Goal: Complete application form

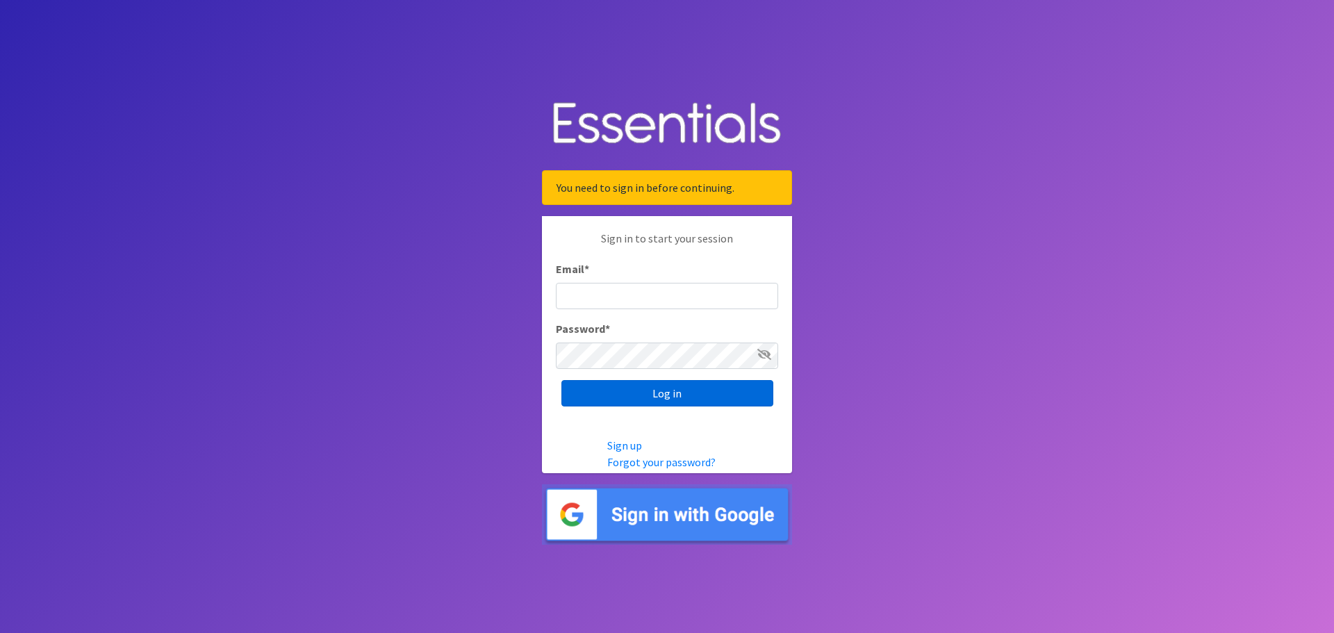
type input "[EMAIL_ADDRESS][DOMAIN_NAME]"
click at [694, 398] on input "Log in" at bounding box center [668, 393] width 212 height 26
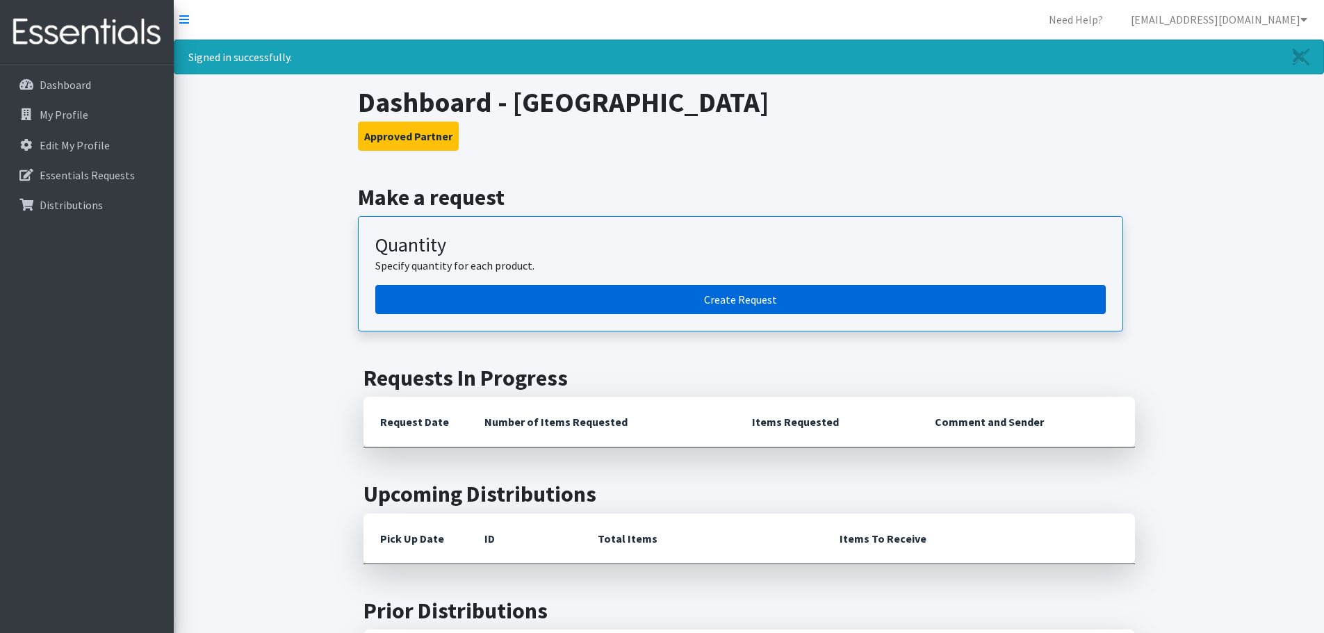
click at [782, 295] on link "Create Request" at bounding box center [740, 299] width 730 height 29
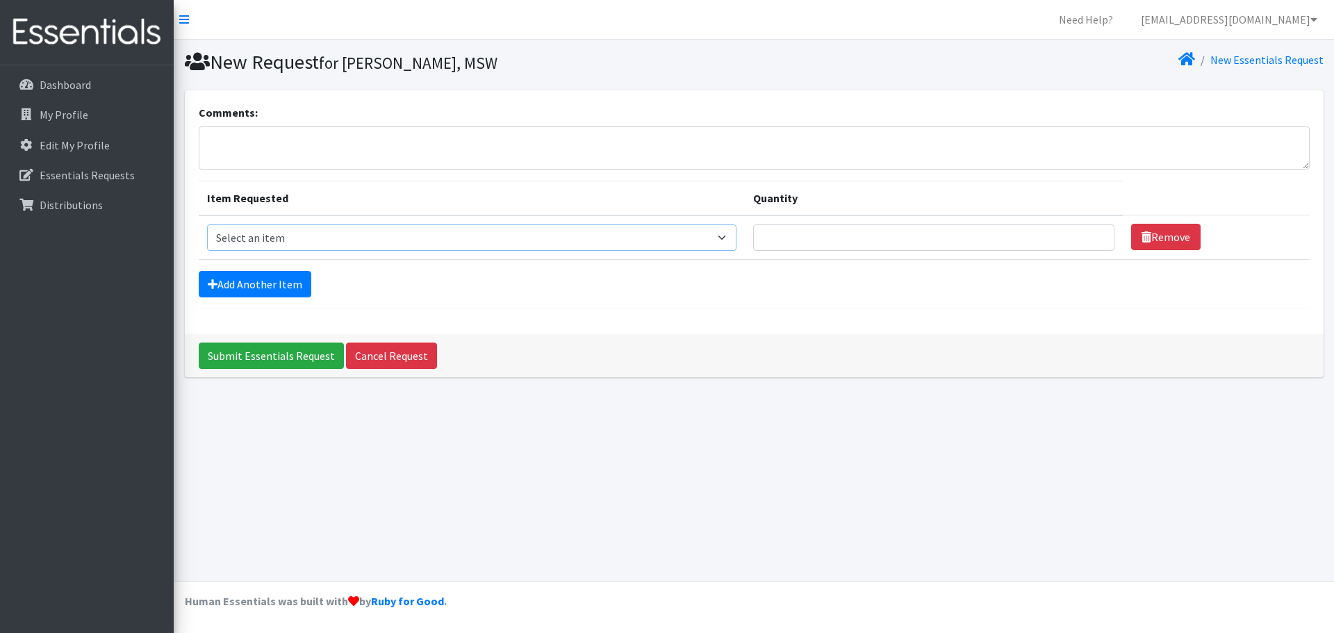
click at [494, 231] on select "Select an item Box - 2T-3T Pull-ups [200 Pull-ups/8 Packs] Box - 3T-4T Pull-ups…" at bounding box center [472, 237] width 530 height 26
select select "9797"
click at [207, 224] on select "Select an item Box - 2T-3T Pull-ups [200 Pull-ups/8 Packs] Box - 3T-4T Pull-ups…" at bounding box center [472, 237] width 530 height 26
click at [884, 243] on input "Quantity" at bounding box center [933, 237] width 361 height 26
type input "50"
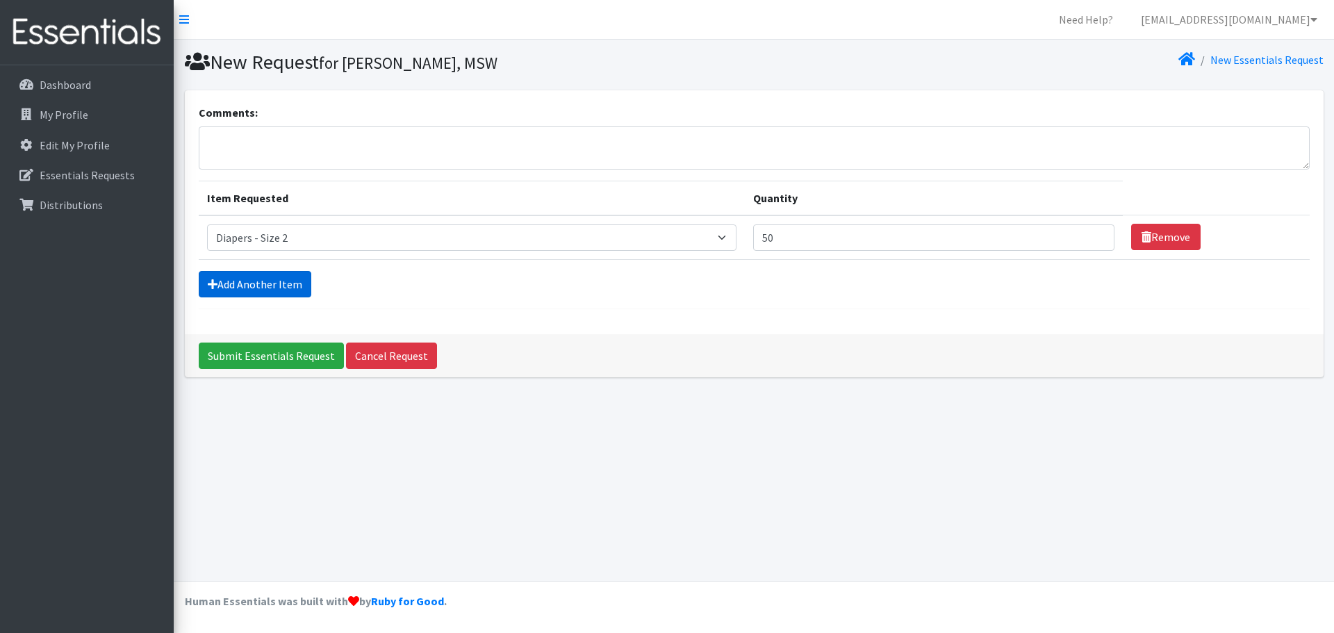
click at [229, 279] on link "Add Another Item" at bounding box center [255, 284] width 113 height 26
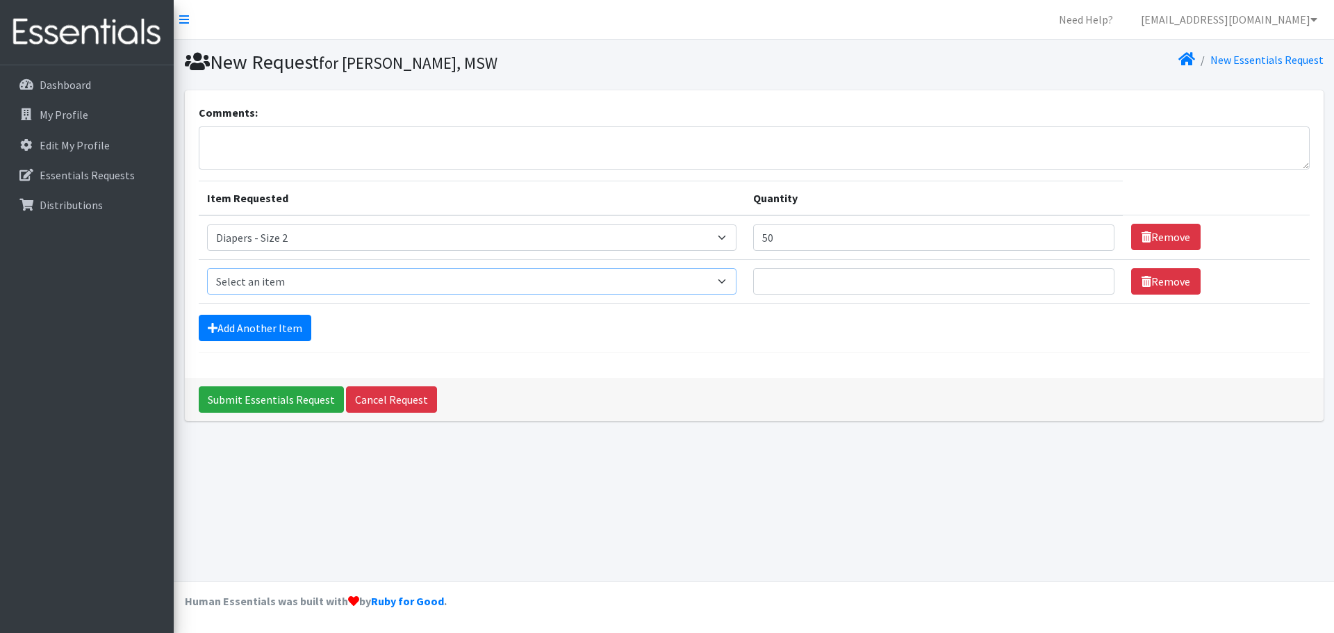
click at [272, 277] on select "Select an item Box - 2T-3T Pull-ups [200 Pull-ups/8 Packs] Box - 3T-4T Pull-ups…" at bounding box center [472, 281] width 530 height 26
select select "14392"
click at [207, 268] on select "Select an item Box - 2T-3T Pull-ups [200 Pull-ups/8 Packs] Box - 3T-4T Pull-ups…" at bounding box center [472, 281] width 530 height 26
click at [779, 281] on input "Quantity" at bounding box center [933, 281] width 361 height 26
type input "450"
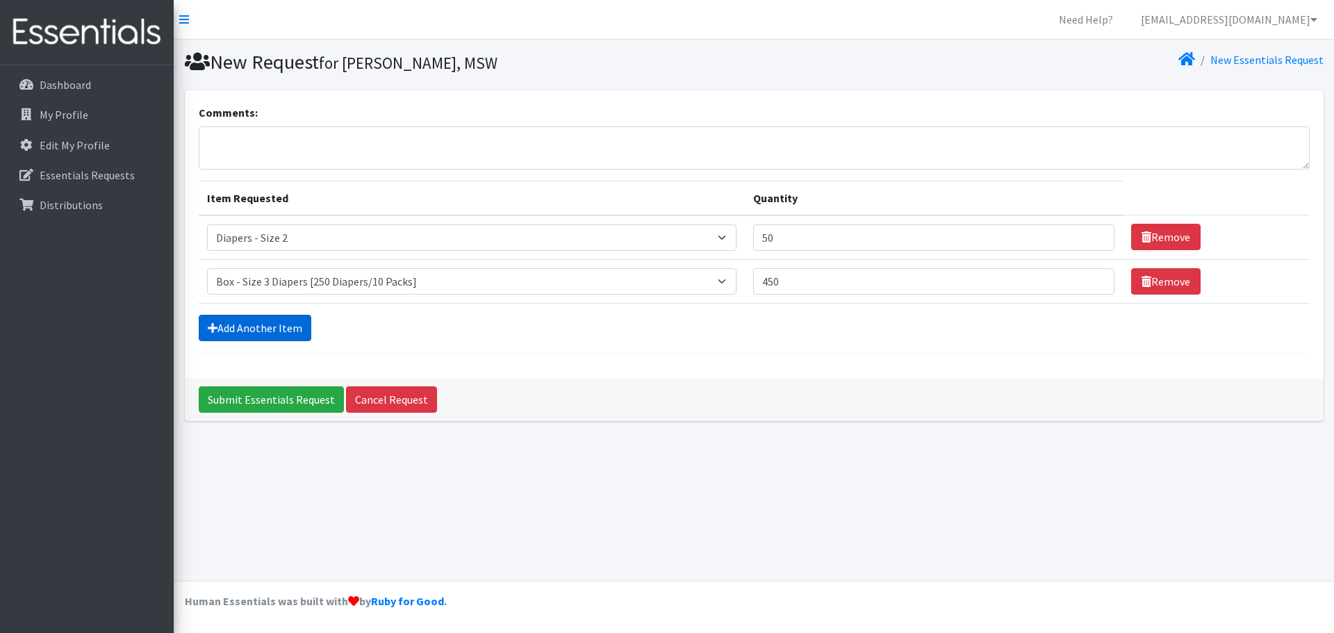
click at [248, 334] on link "Add Another Item" at bounding box center [255, 328] width 113 height 26
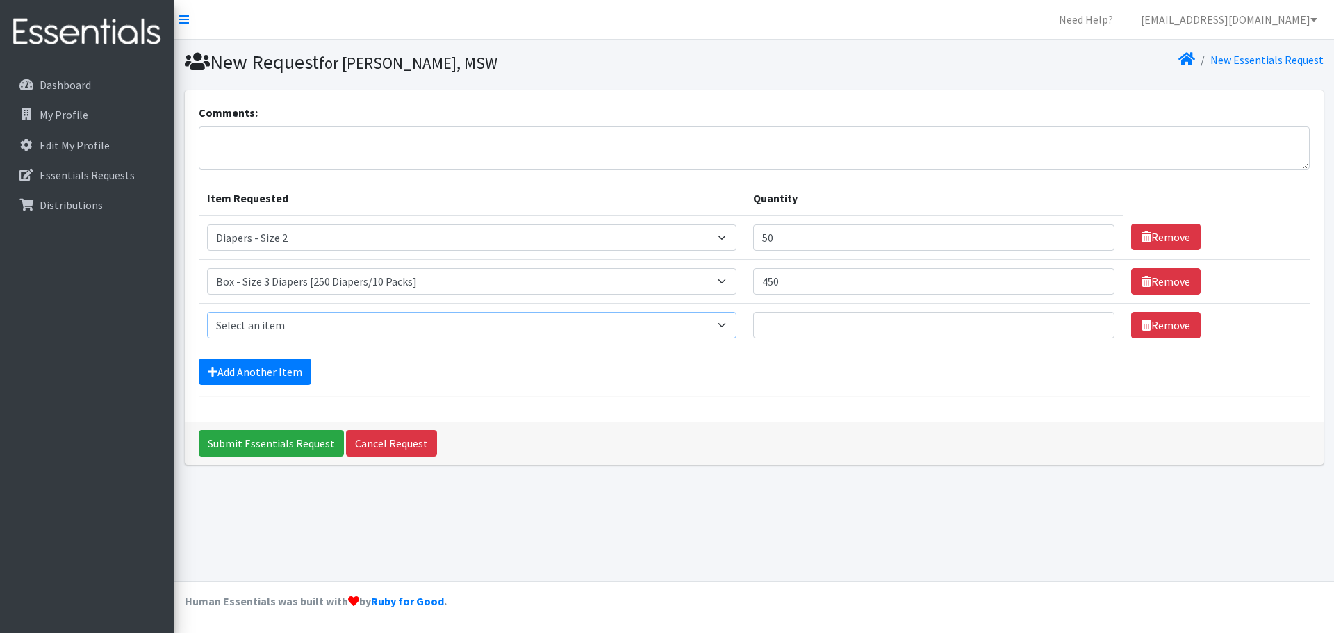
click at [305, 322] on select "Select an item Box - 2T-3T Pull-ups [200 Pull-ups/8 Packs] Box - 3T-4T Pull-ups…" at bounding box center [472, 325] width 530 height 26
select select "9799"
click at [207, 312] on select "Select an item Box - 2T-3T Pull-ups [200 Pull-ups/8 Packs] Box - 3T-4T Pull-ups…" at bounding box center [472, 325] width 530 height 26
click at [844, 336] on input "Quantity" at bounding box center [933, 325] width 361 height 26
type input "525"
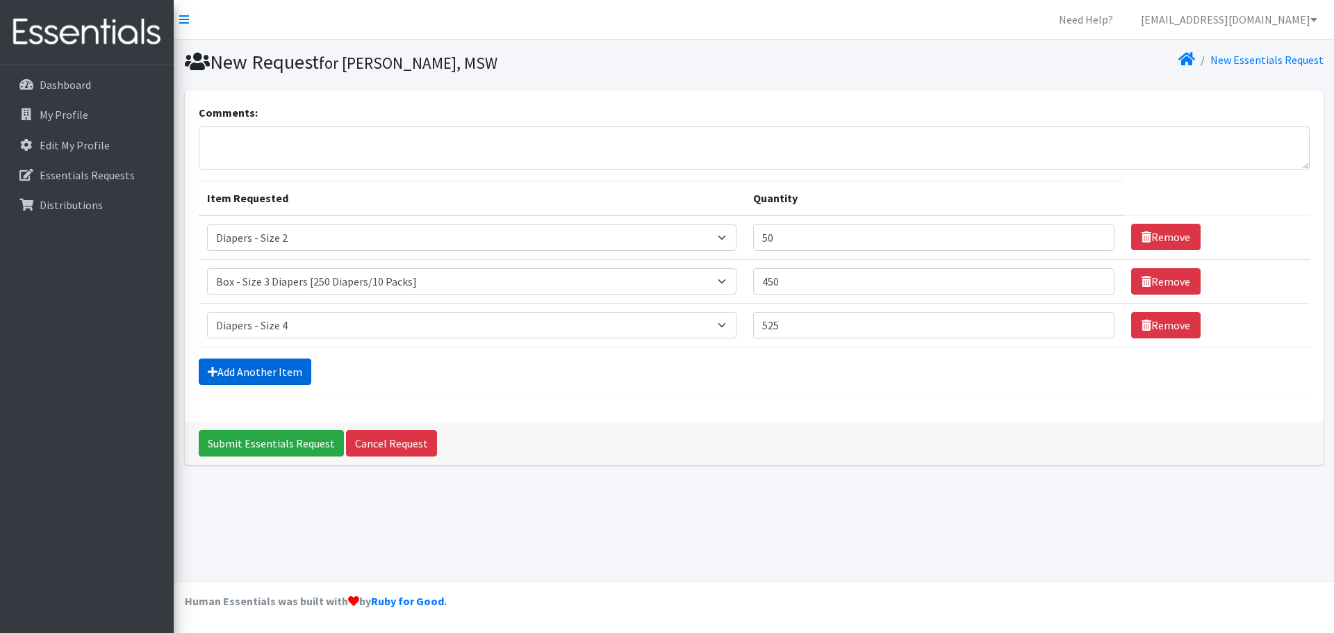
click at [238, 362] on link "Add Another Item" at bounding box center [255, 372] width 113 height 26
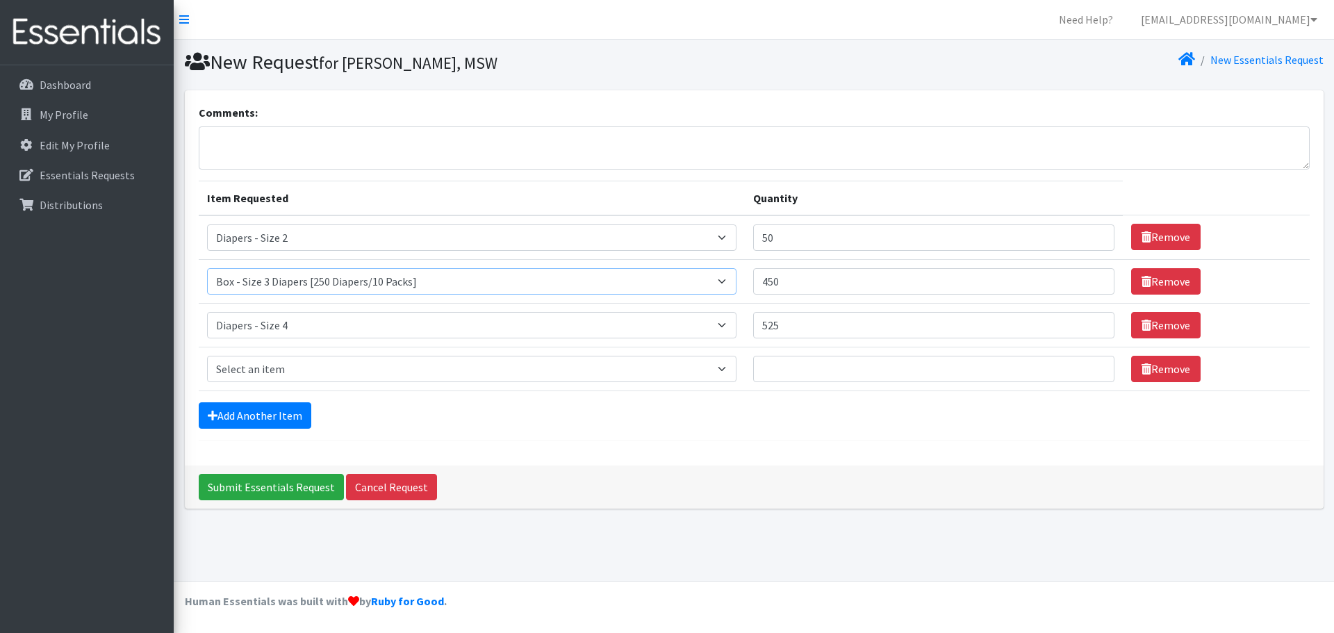
click at [484, 288] on select "Select an item Box - 2T-3T Pull-ups [200 Pull-ups/8 Packs] Box - 3T-4T Pull-ups…" at bounding box center [472, 281] width 530 height 26
select select "9803"
click at [207, 268] on select "Select an item Box - 2T-3T Pull-ups [200 Pull-ups/8 Packs] Box - 3T-4T Pull-ups…" at bounding box center [472, 281] width 530 height 26
click at [409, 368] on select "Select an item Box - 2T-3T Pull-ups [200 Pull-ups/8 Packs] Box - 3T-4T Pull-ups…" at bounding box center [472, 369] width 530 height 26
select select "9802"
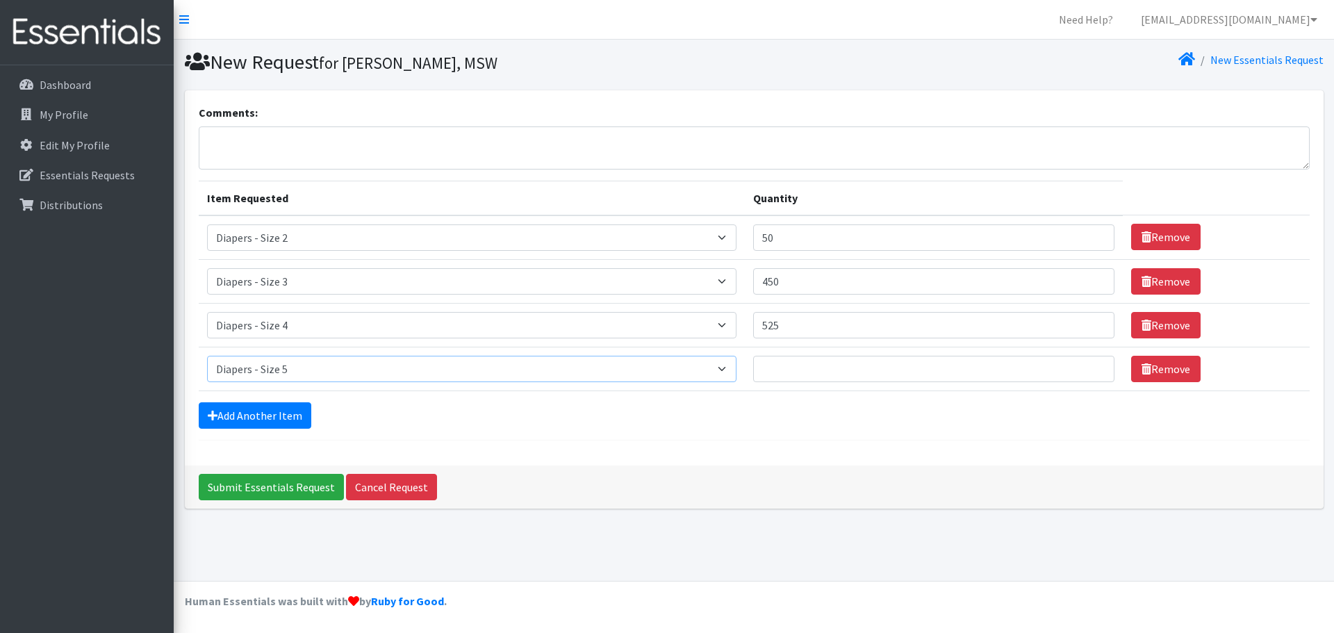
click at [207, 356] on select "Select an item Box - 2T-3T Pull-ups [200 Pull-ups/8 Packs] Box - 3T-4T Pull-ups…" at bounding box center [472, 369] width 530 height 26
click at [887, 368] on input "Quantity" at bounding box center [933, 369] width 361 height 26
type input "825"
click at [240, 411] on link "Add Another Item" at bounding box center [255, 415] width 113 height 26
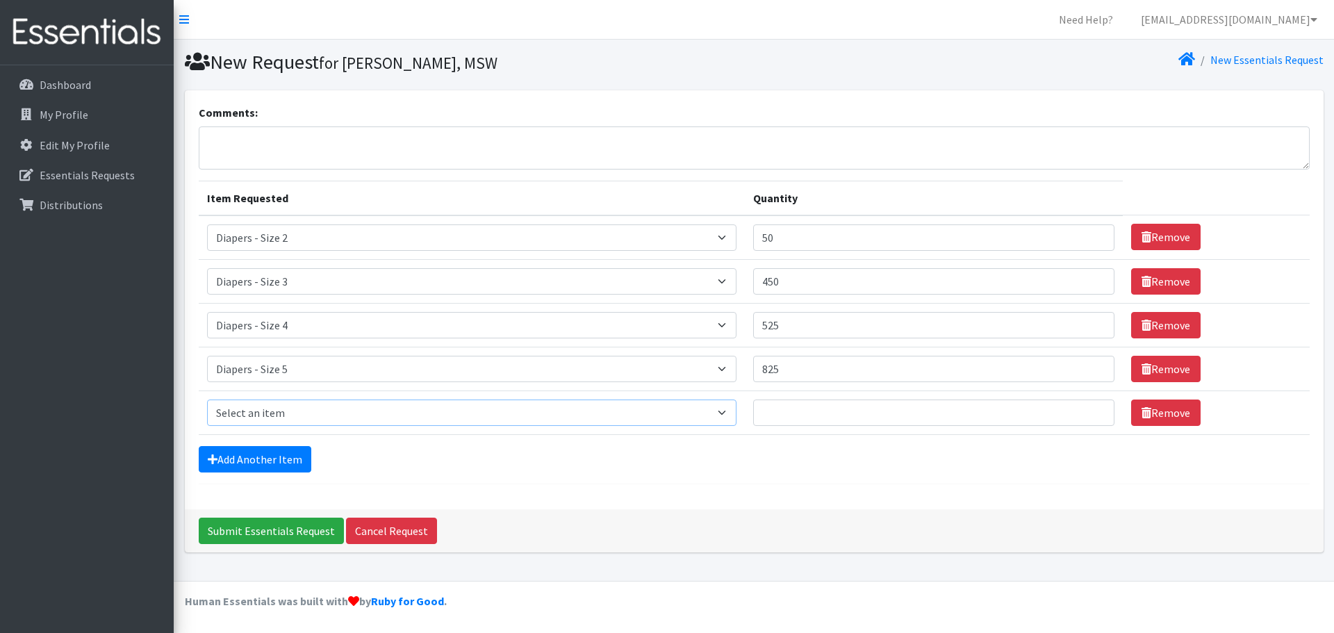
click at [277, 419] on select "Select an item Box - 2T-3T Pull-ups [200 Pull-ups/8 Packs] Box - 3T-4T Pull-ups…" at bounding box center [472, 413] width 530 height 26
select select "9800"
click at [207, 400] on select "Select an item Box - 2T-3T Pull-ups [200 Pull-ups/8 Packs] Box - 3T-4T Pull-ups…" at bounding box center [472, 413] width 530 height 26
click at [831, 409] on input "Quantity" at bounding box center [933, 413] width 361 height 26
type input "250"
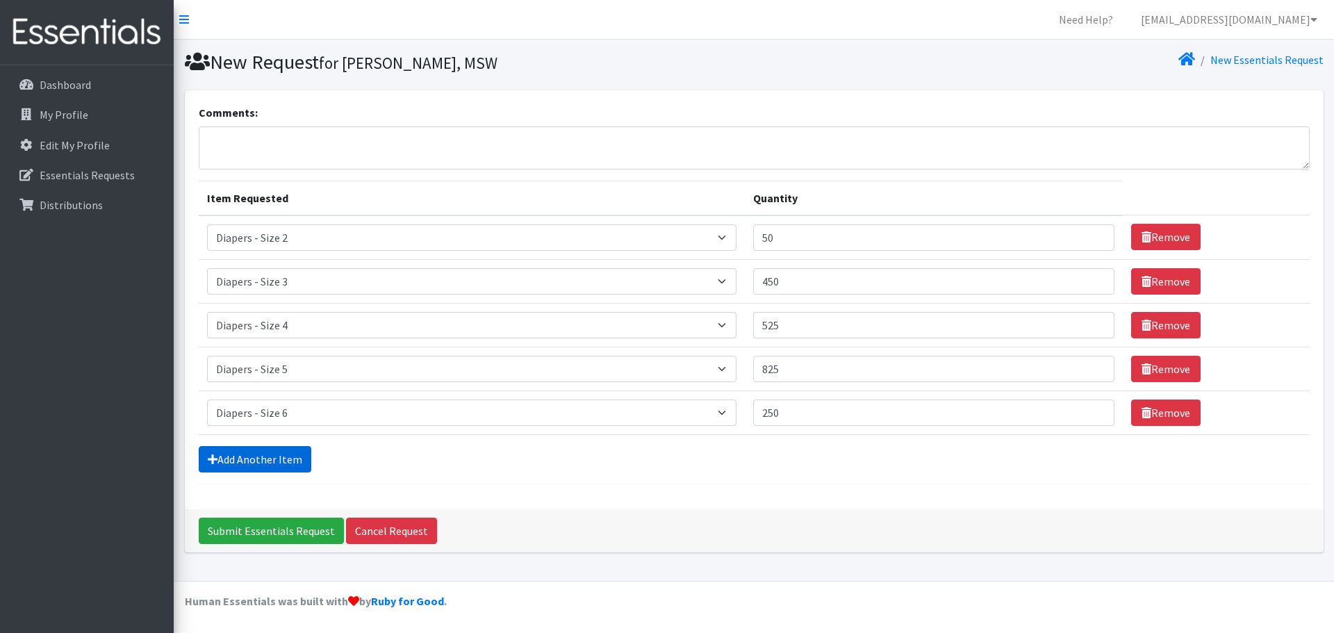
click at [284, 455] on link "Add Another Item" at bounding box center [255, 459] width 113 height 26
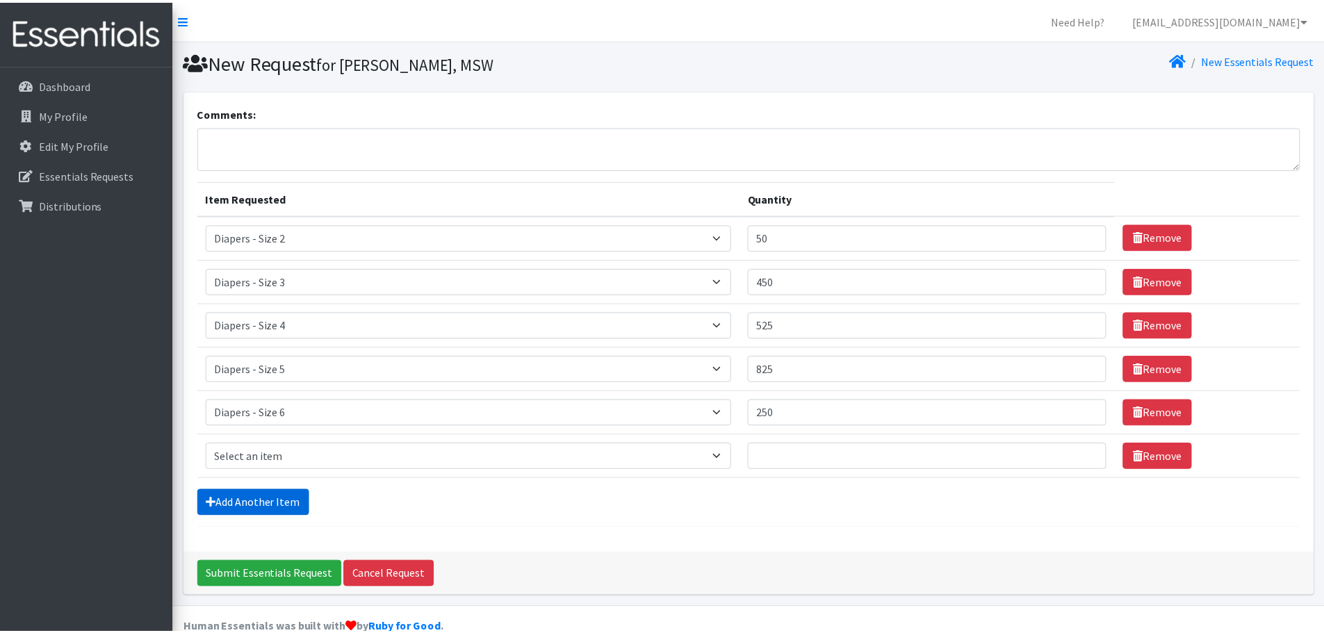
scroll to position [26, 0]
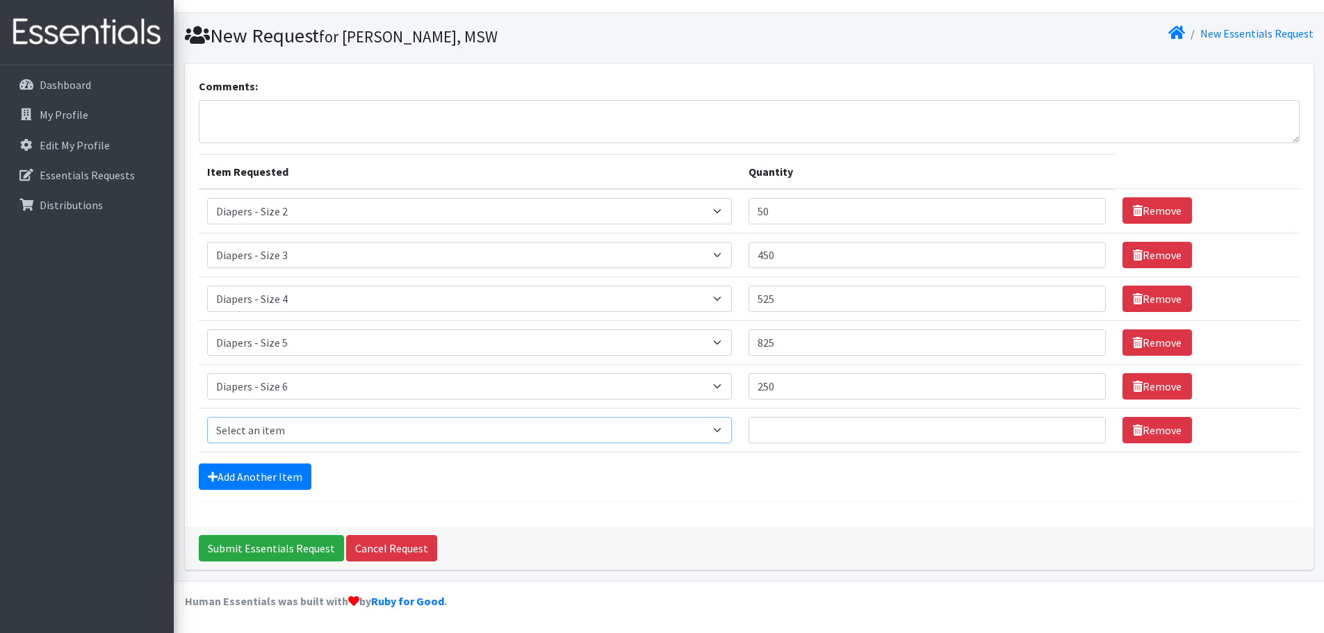
click at [283, 436] on select "Select an item Box - 2T-3T Pull-ups [200 Pull-ups/8 Packs] Box - 3T-4T Pull-ups…" at bounding box center [469, 430] width 525 height 26
select select "12545"
click at [207, 417] on select "Select an item Box - 2T-3T Pull-ups [200 Pull-ups/8 Packs] Box - 3T-4T Pull-ups…" at bounding box center [469, 430] width 525 height 26
click at [941, 420] on input "Quantity" at bounding box center [927, 430] width 358 height 26
type input "900"
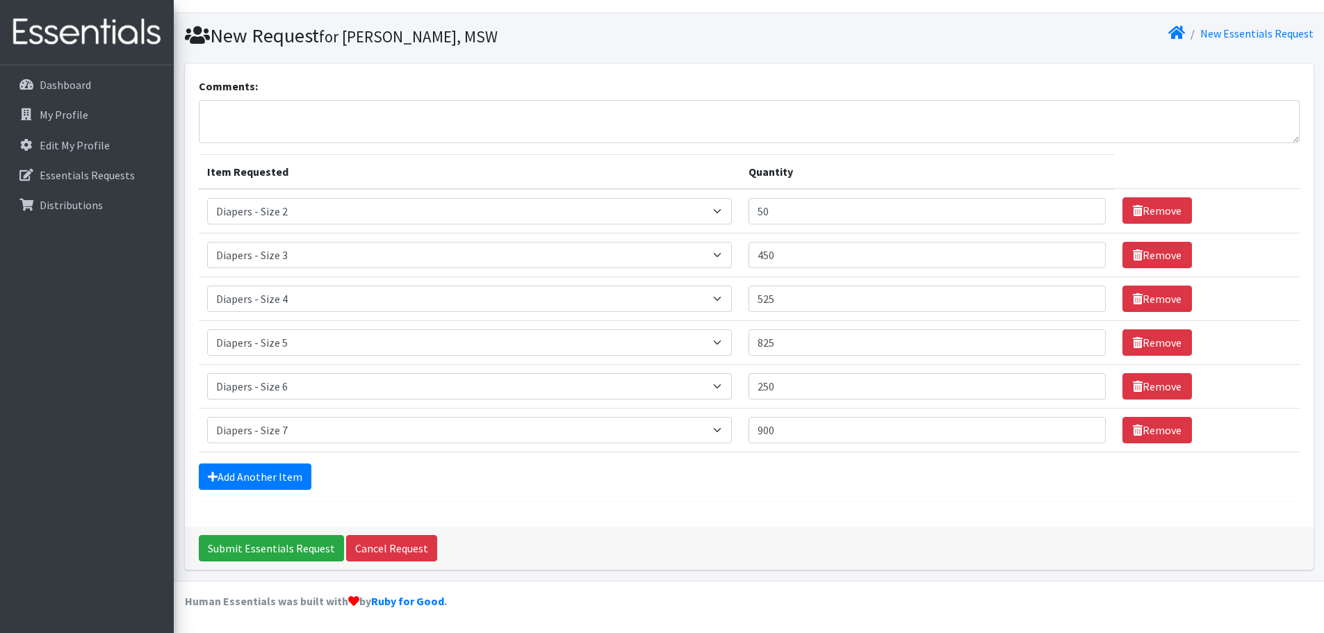
click at [890, 501] on hr at bounding box center [749, 501] width 1101 height 1
click at [268, 480] on link "Add Another Item" at bounding box center [255, 477] width 113 height 26
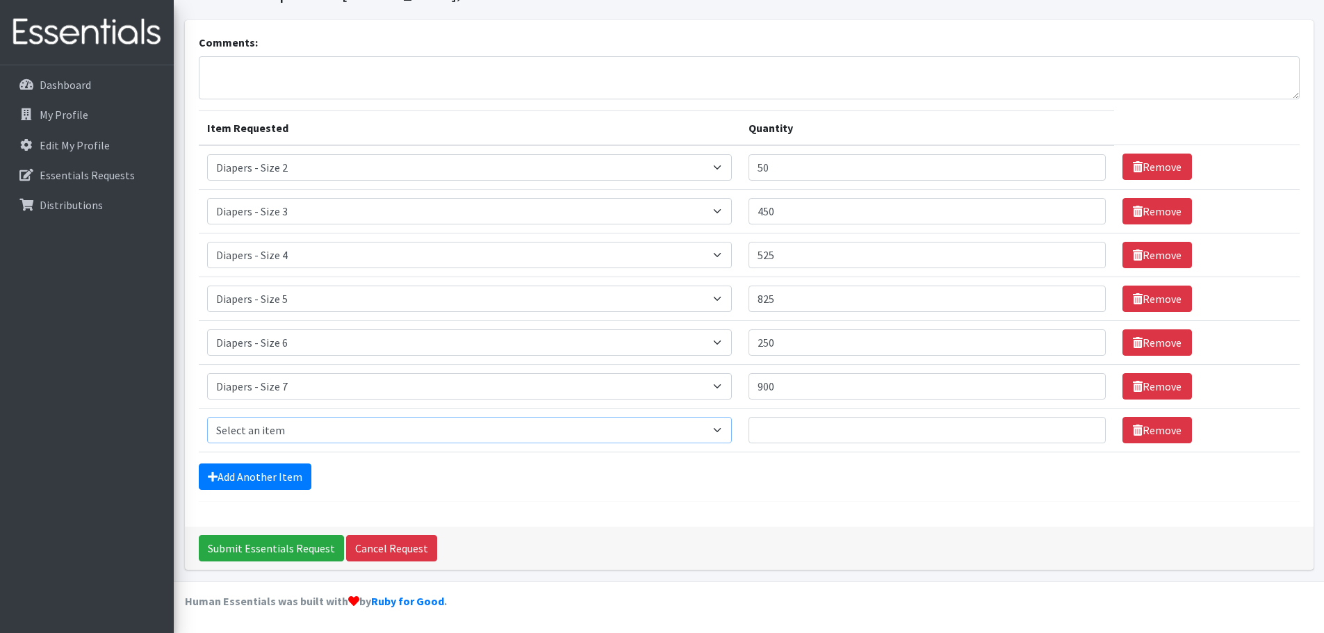
click at [279, 441] on select "Select an item Box - 2T-3T Pull-ups [200 Pull-ups/8 Packs] Box - 3T-4T Pull-ups…" at bounding box center [469, 430] width 525 height 26
select select "9779"
click at [207, 417] on select "Select an item Box - 2T-3T Pull-ups [200 Pull-ups/8 Packs] Box - 3T-4T Pull-ups…" at bounding box center [469, 430] width 525 height 26
click at [796, 440] on input "Quantity" at bounding box center [927, 430] width 358 height 26
type input "75"
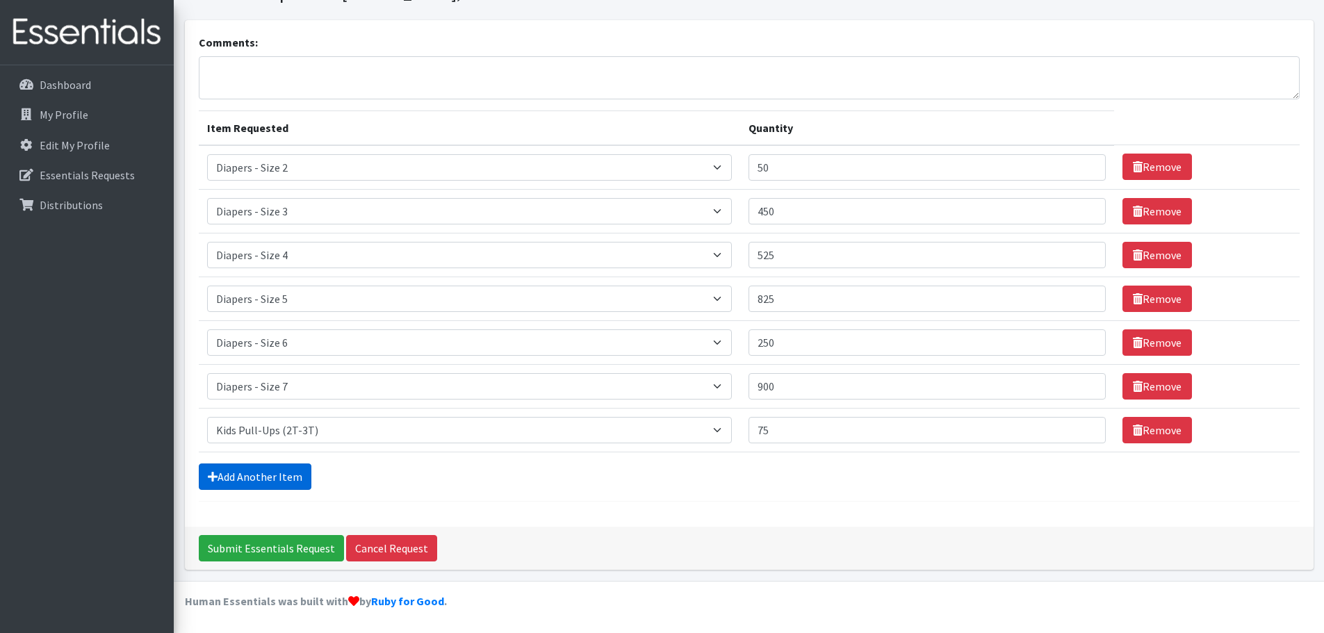
click at [224, 471] on link "Add Another Item" at bounding box center [255, 477] width 113 height 26
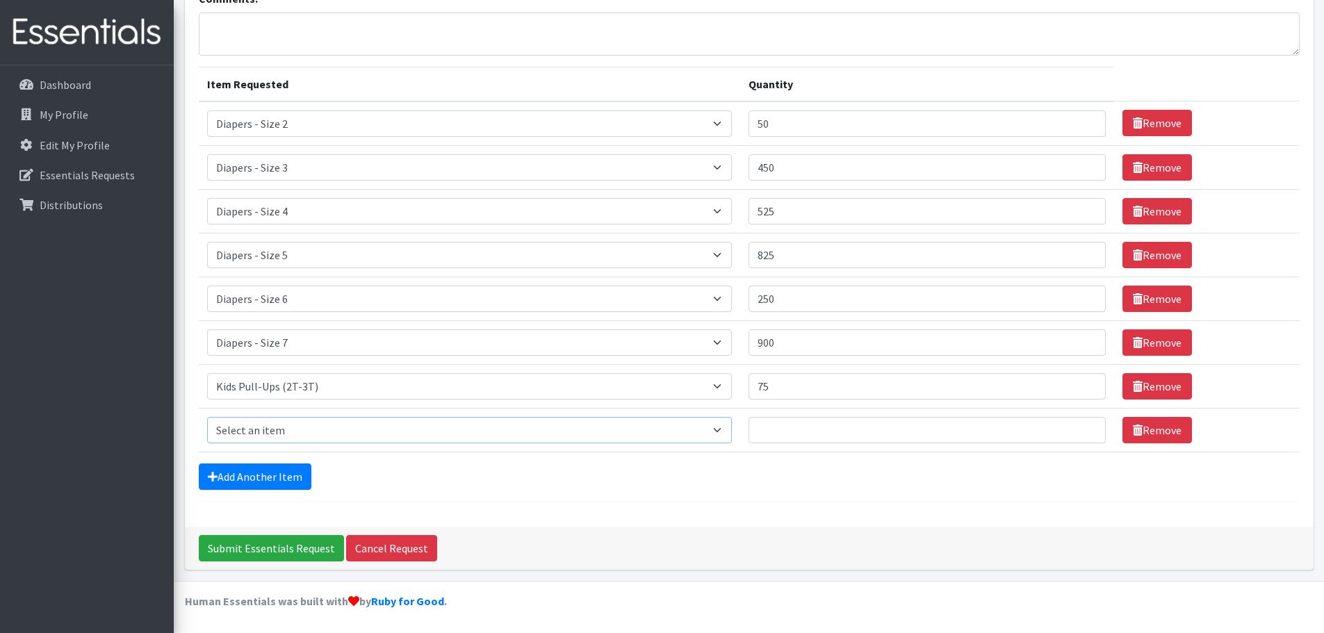
click at [265, 438] on select "Select an item Box - 2T-3T Pull-ups [200 Pull-ups/8 Packs] Box - 3T-4T Pull-ups…" at bounding box center [469, 430] width 525 height 26
select select "9787"
click at [207, 417] on select "Select an item Box - 2T-3T Pull-ups [200 Pull-ups/8 Packs] Box - 3T-4T Pull-ups…" at bounding box center [469, 430] width 525 height 26
click at [872, 443] on input "Quantity" at bounding box center [927, 430] width 358 height 26
type input "25"
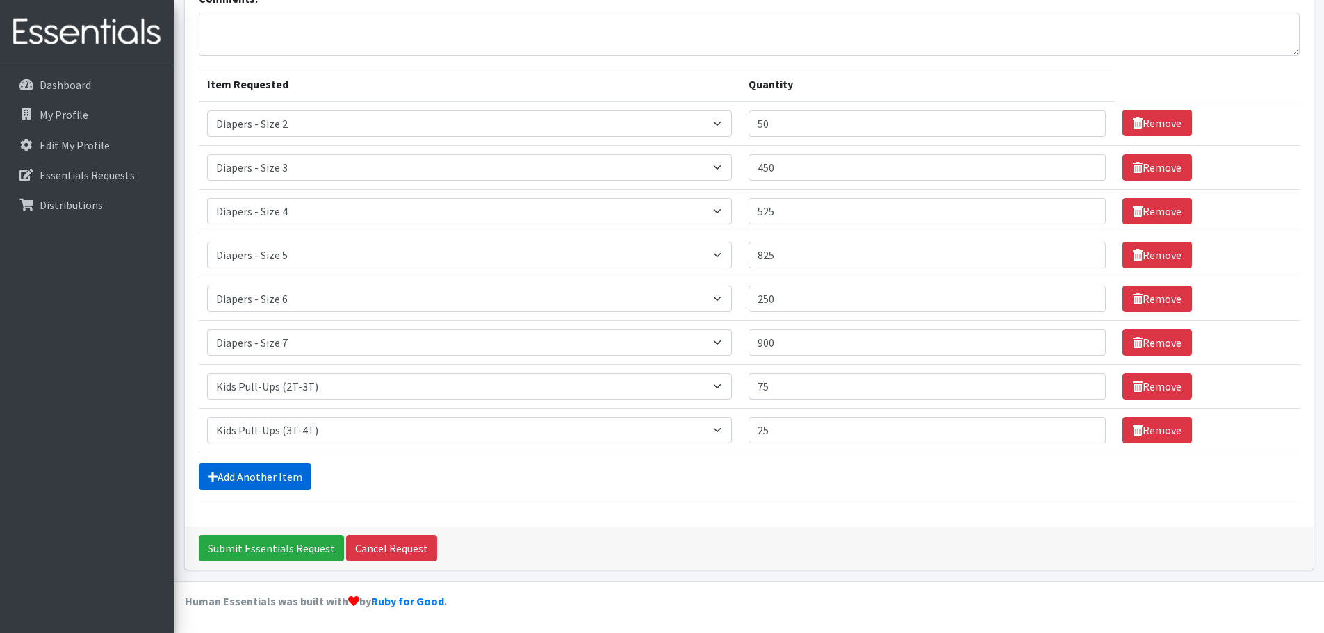
click at [280, 476] on link "Add Another Item" at bounding box center [255, 477] width 113 height 26
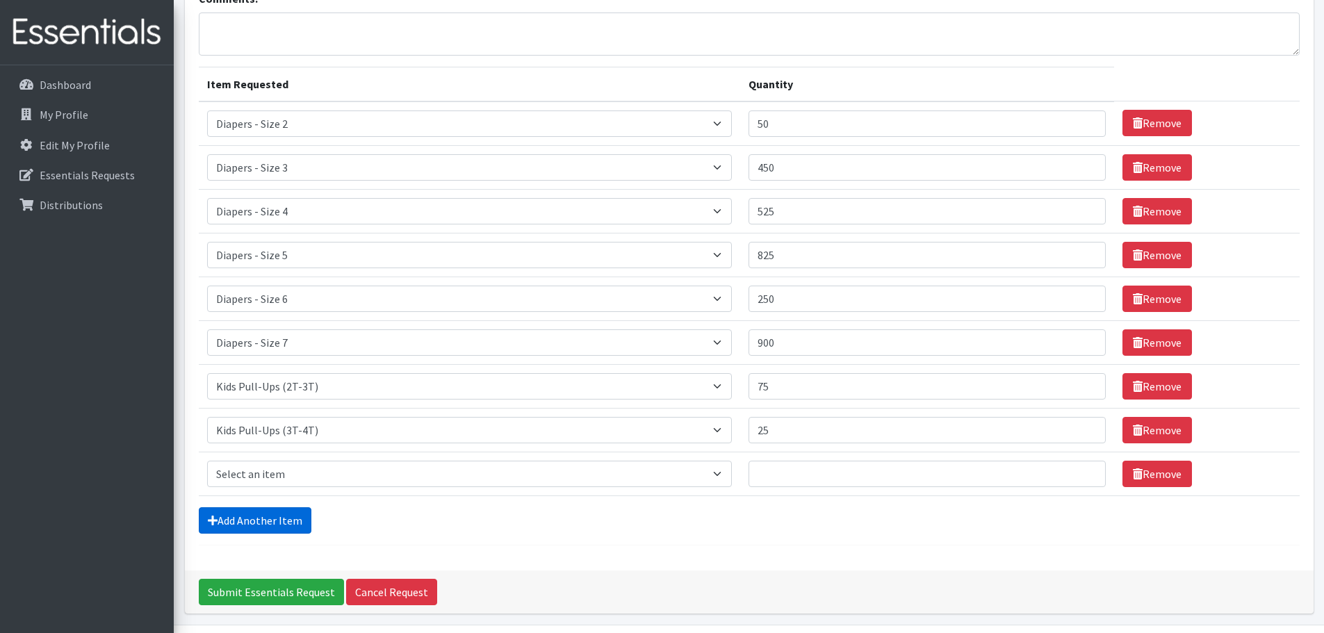
scroll to position [158, 0]
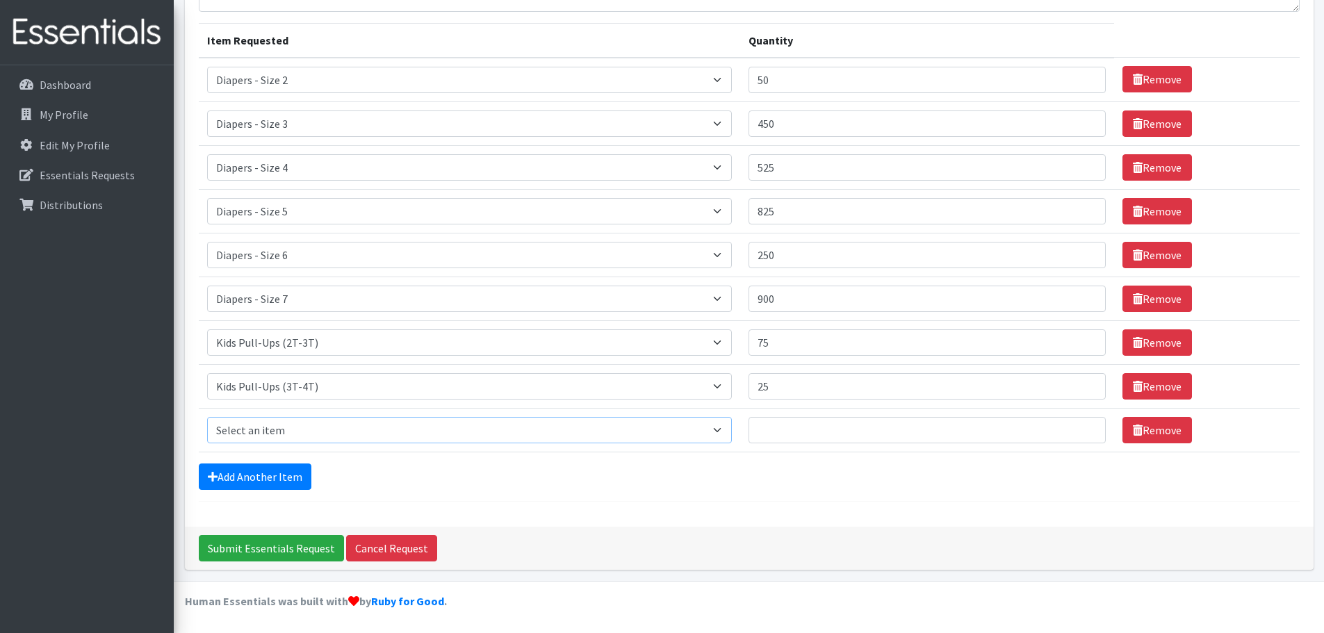
click at [310, 427] on select "Select an item Box - 2T-3T Pull-ups [200 Pull-ups/8 Packs] Box - 3T-4T Pull-ups…" at bounding box center [469, 430] width 525 height 26
select select "9789"
click at [207, 417] on select "Select an item Box - 2T-3T Pull-ups [200 Pull-ups/8 Packs] Box - 3T-4T Pull-ups…" at bounding box center [469, 430] width 525 height 26
click at [885, 438] on input "Quantity" at bounding box center [927, 430] width 358 height 26
type input "750"
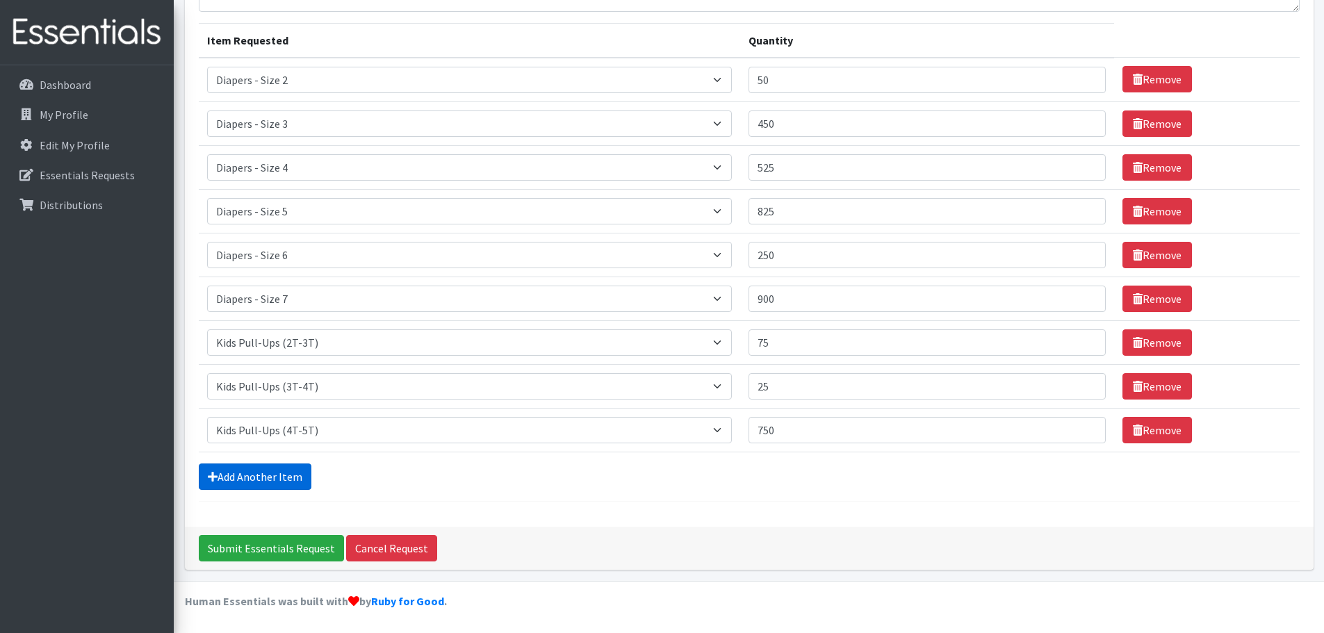
click at [299, 478] on link "Add Another Item" at bounding box center [255, 477] width 113 height 26
click at [305, 432] on select "Select an item Box - 2T-3T Pull-ups [200 Pull-ups/8 Packs] Box - 3T-4T Pull-ups…" at bounding box center [469, 430] width 525 height 26
click at [863, 514] on div "Comments: Item Requested Quantity Item Requested Select an item Box - 2T-3T Pul…" at bounding box center [749, 208] width 1129 height 638
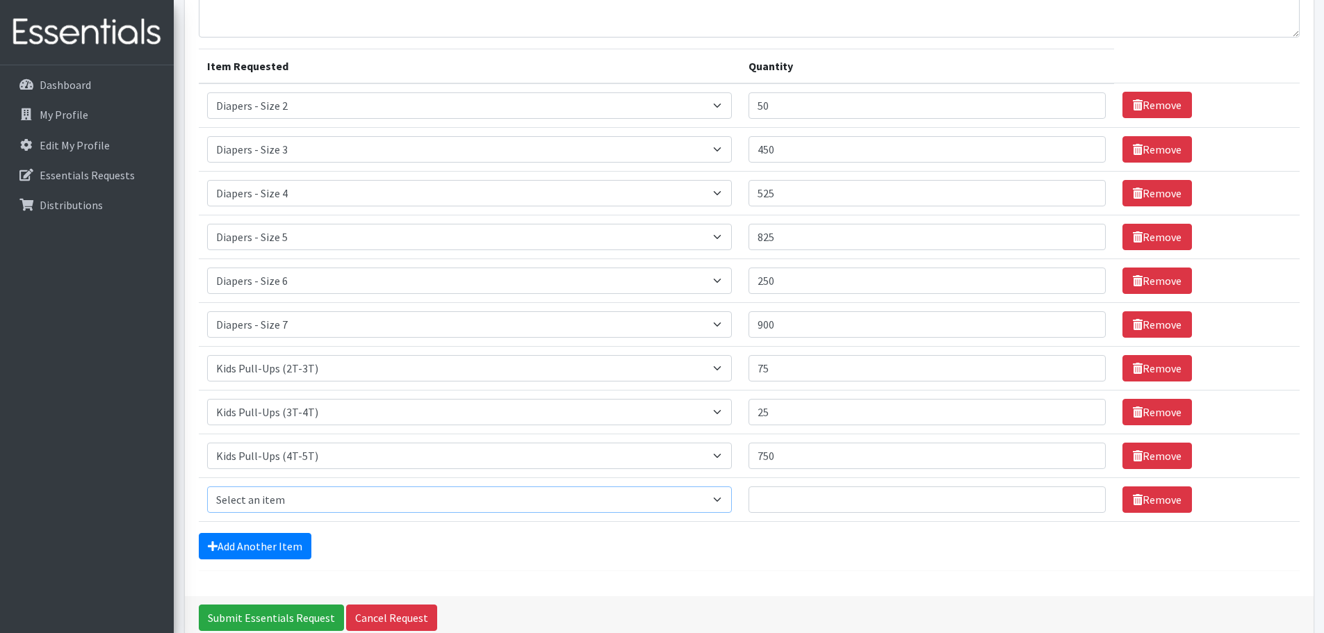
click at [479, 495] on select "Select an item Box - 2T-3T Pull-ups [200 Pull-ups/8 Packs] Box - 3T-4T Pull-ups…" at bounding box center [469, 499] width 525 height 26
select select "9774"
click at [207, 486] on select "Select an item Box - 2T-3T Pull-ups [200 Pull-ups/8 Packs] Box - 3T-4T Pull-ups…" at bounding box center [469, 499] width 525 height 26
click at [812, 504] on input "Quantity" at bounding box center [927, 499] width 358 height 26
type input "150"
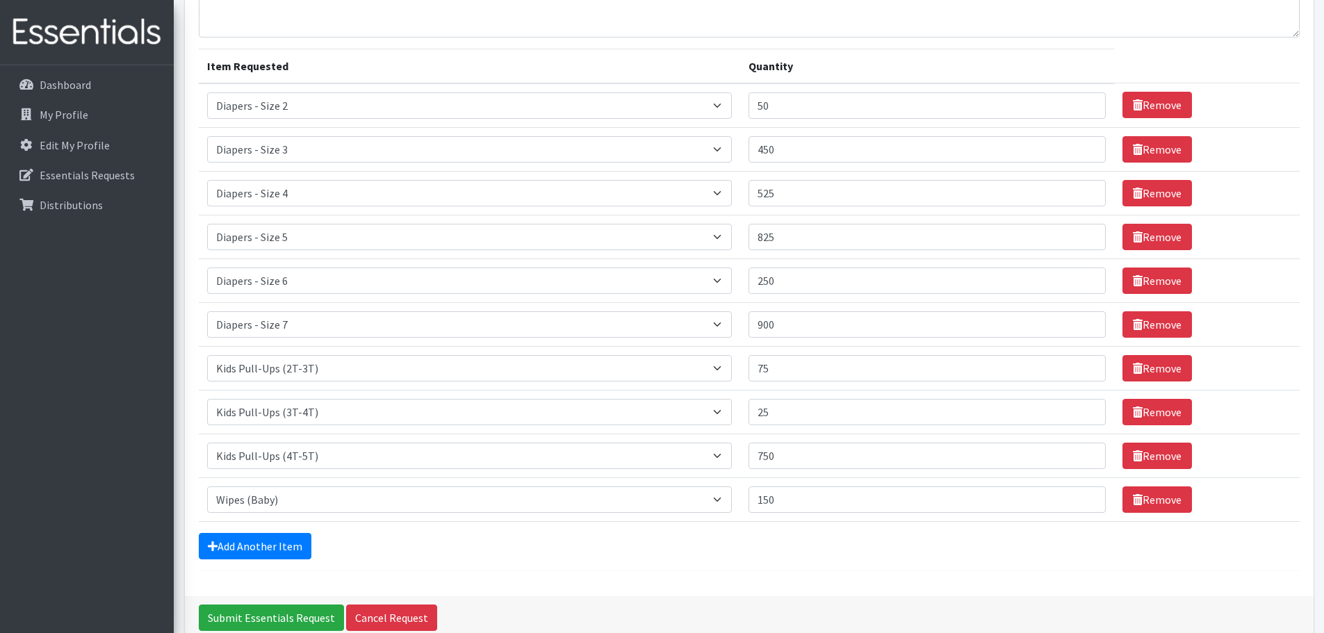
click at [793, 527] on form "Comments: Item Requested Quantity Item Requested Select an item Box - 2T-3T Pul…" at bounding box center [749, 271] width 1101 height 599
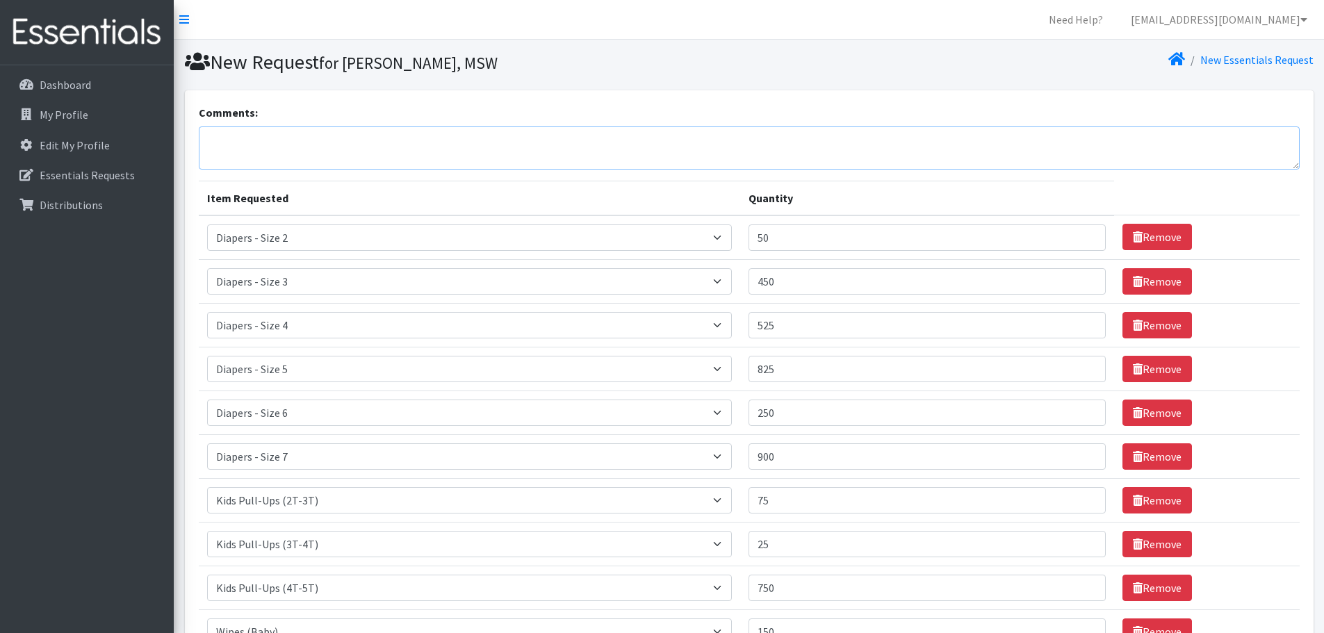
click at [263, 156] on textarea "Comments:" at bounding box center [749, 147] width 1101 height 43
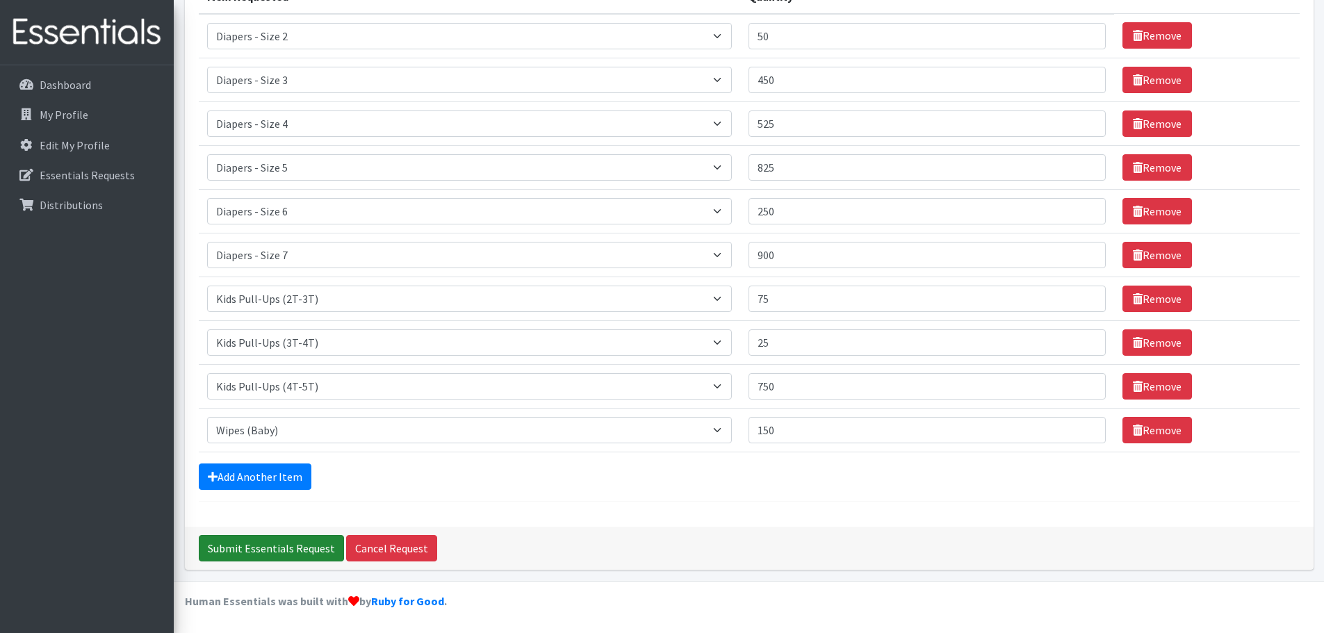
type textarea "10 packs of 5T-6T"
click at [286, 541] on input "Submit Essentials Request" at bounding box center [271, 548] width 145 height 26
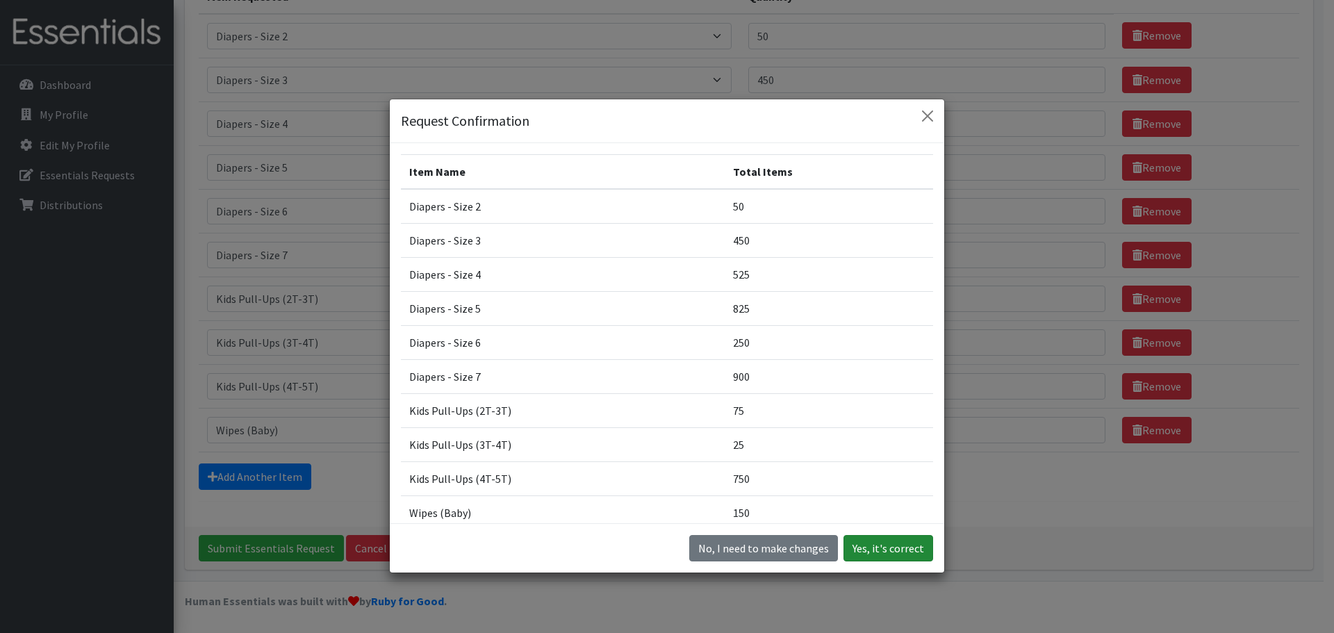
click at [908, 545] on button "Yes, it's correct" at bounding box center [889, 548] width 90 height 26
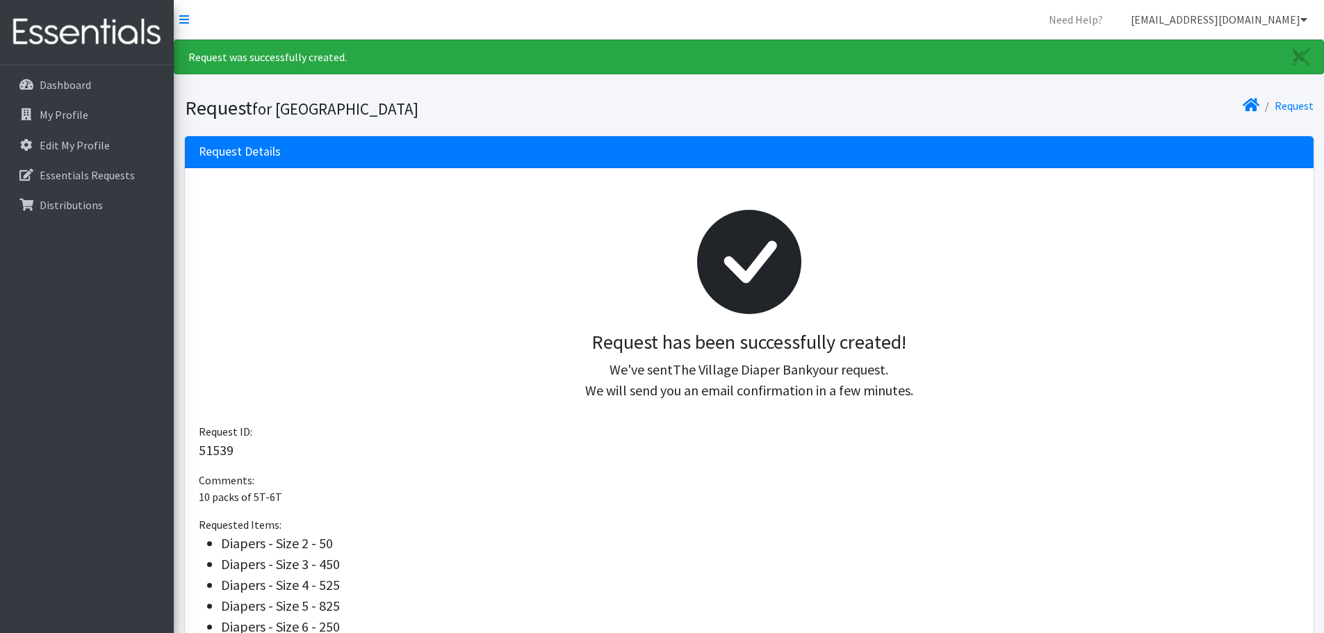
click at [1276, 20] on link "[EMAIL_ADDRESS][DOMAIN_NAME]" at bounding box center [1219, 20] width 199 height 28
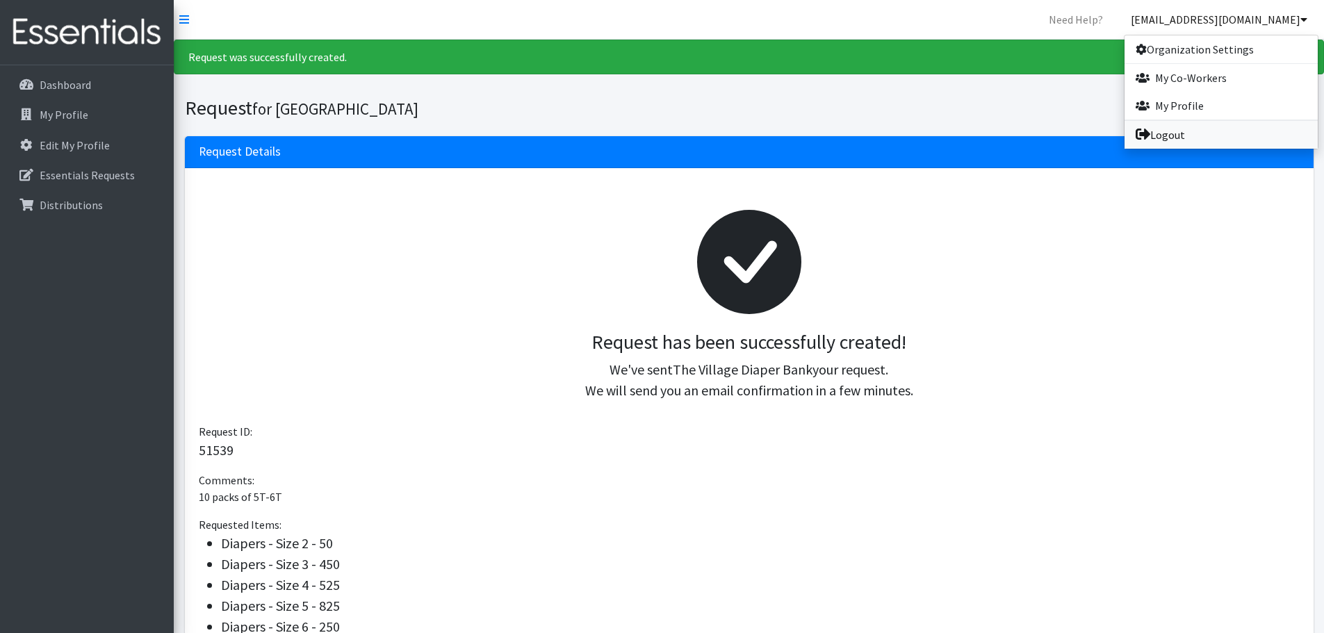
click at [1222, 131] on link "Logout" at bounding box center [1220, 135] width 193 height 28
